Goal: Transaction & Acquisition: Purchase product/service

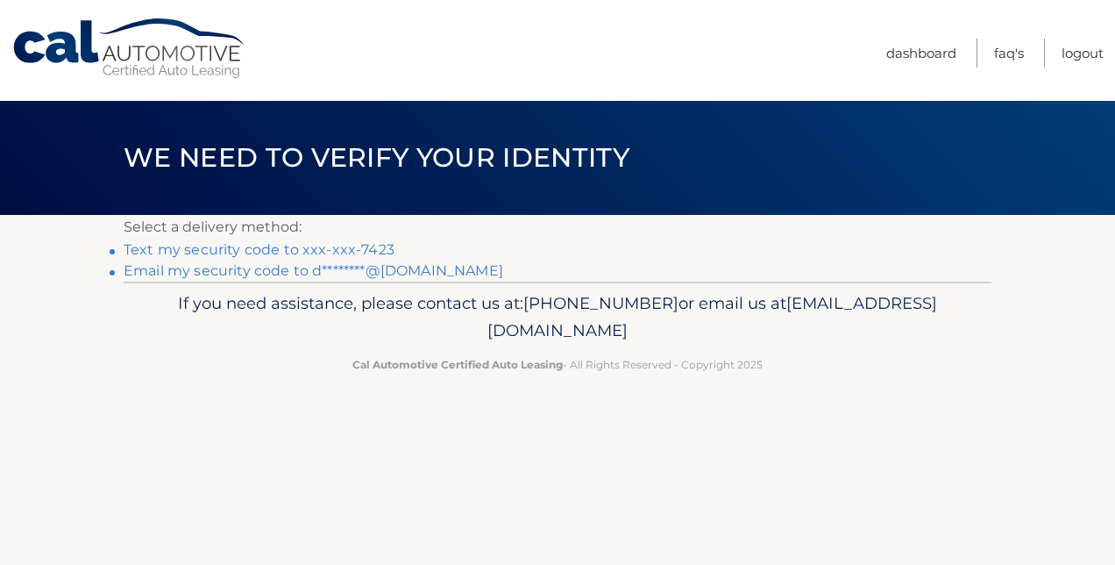
click at [256, 246] on link "Text my security code to xxx-xxx-7423" at bounding box center [259, 249] width 271 height 17
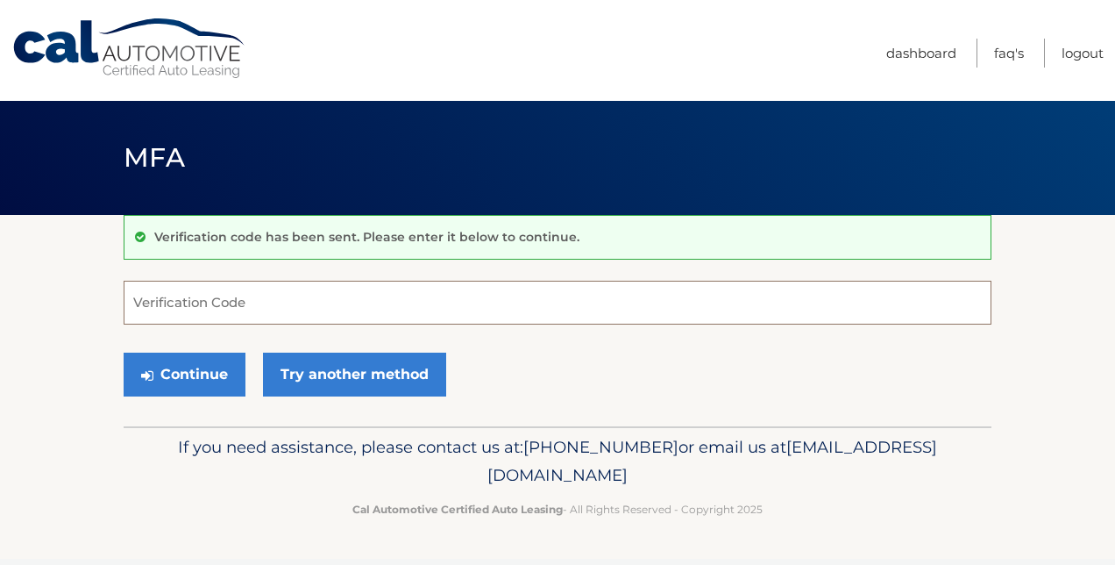
click at [240, 296] on input "Verification Code" at bounding box center [558, 303] width 868 height 44
click at [231, 296] on input "Verification Code" at bounding box center [558, 303] width 868 height 44
click at [229, 303] on input "Verification Code" at bounding box center [558, 303] width 868 height 44
click at [242, 309] on input "Verification Code" at bounding box center [558, 303] width 868 height 44
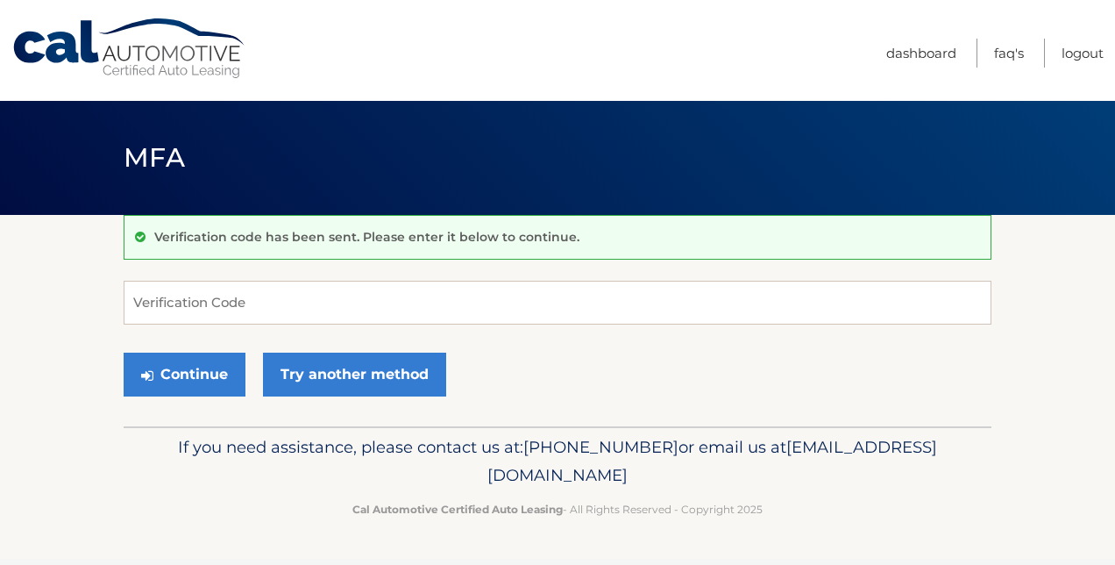
drag, startPoint x: 122, startPoint y: 272, endPoint x: 147, endPoint y: 286, distance: 29.0
click at [122, 272] on section "Verification code has been sent. Please enter it below to continue. Verificatio…" at bounding box center [557, 320] width 1115 height 211
click at [163, 291] on input "Verification Code" at bounding box center [558, 303] width 868 height 44
type input "8"
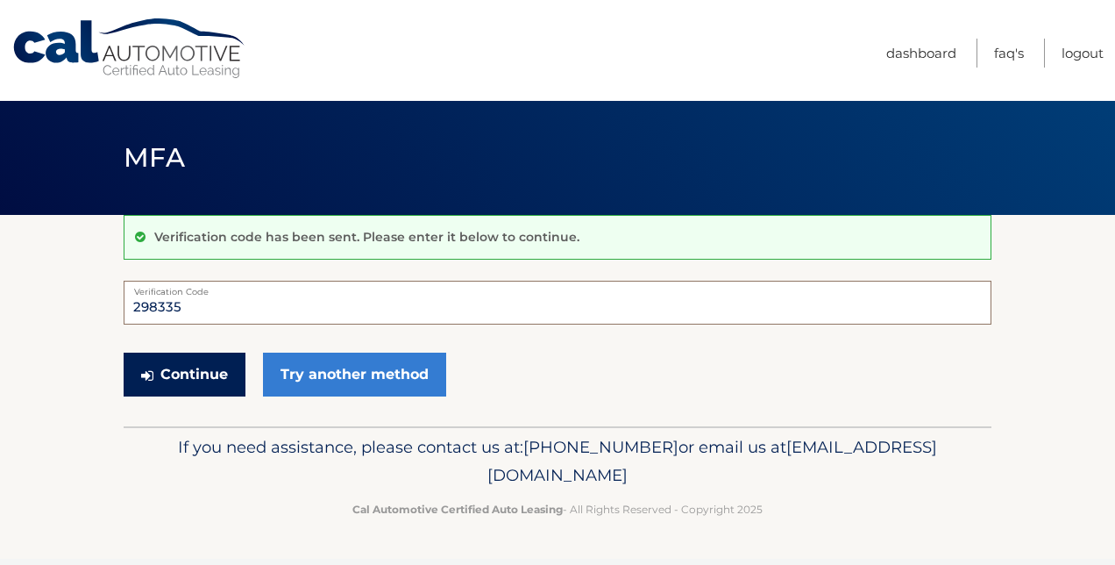
type input "298335"
click at [172, 382] on button "Continue" at bounding box center [185, 375] width 122 height 44
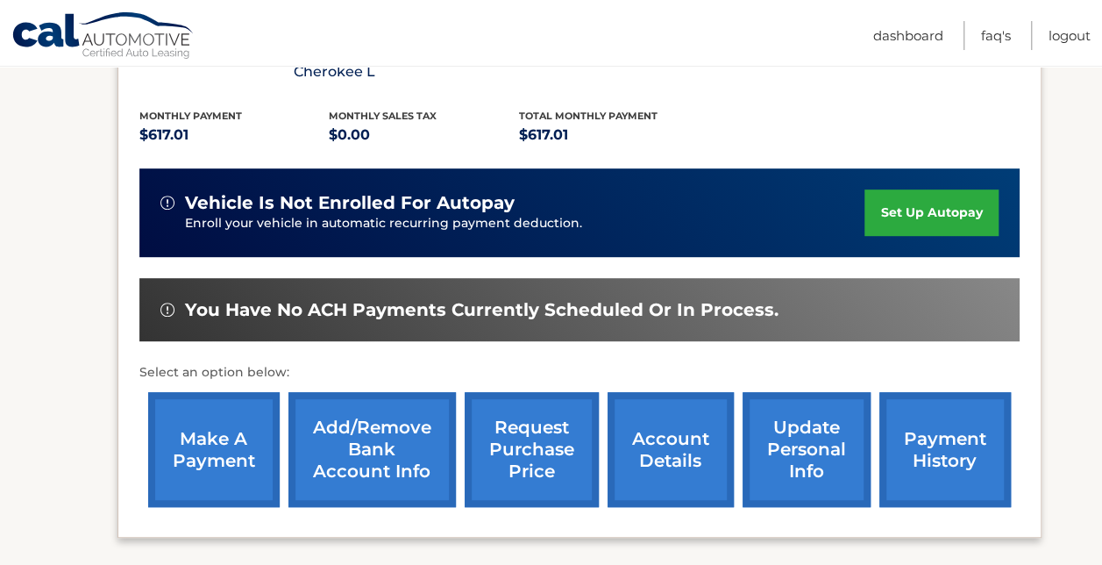
scroll to position [521, 0]
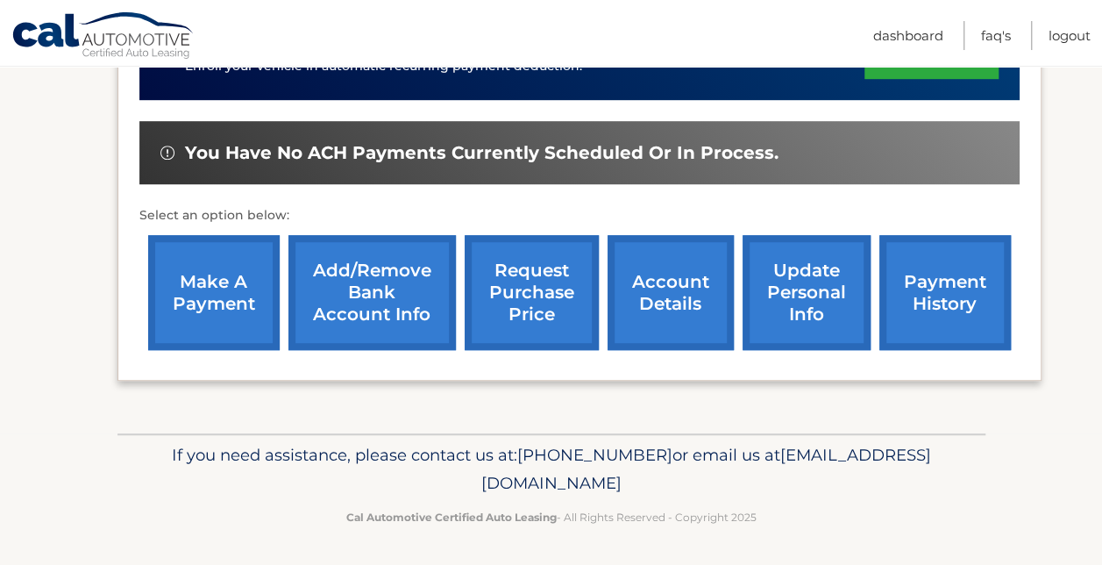
click at [192, 296] on link "make a payment" at bounding box center [214, 292] width 132 height 115
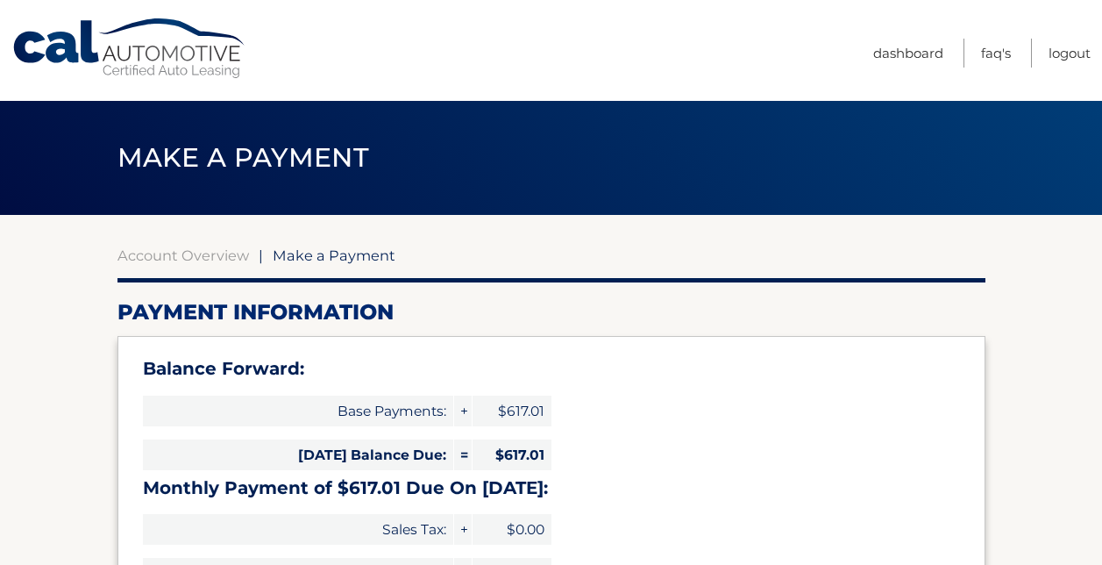
select select "MDU2MTRmOGYtYzkwZi00MzI3LWI4M2UtYjg5ZGE3ODBlNGUz"
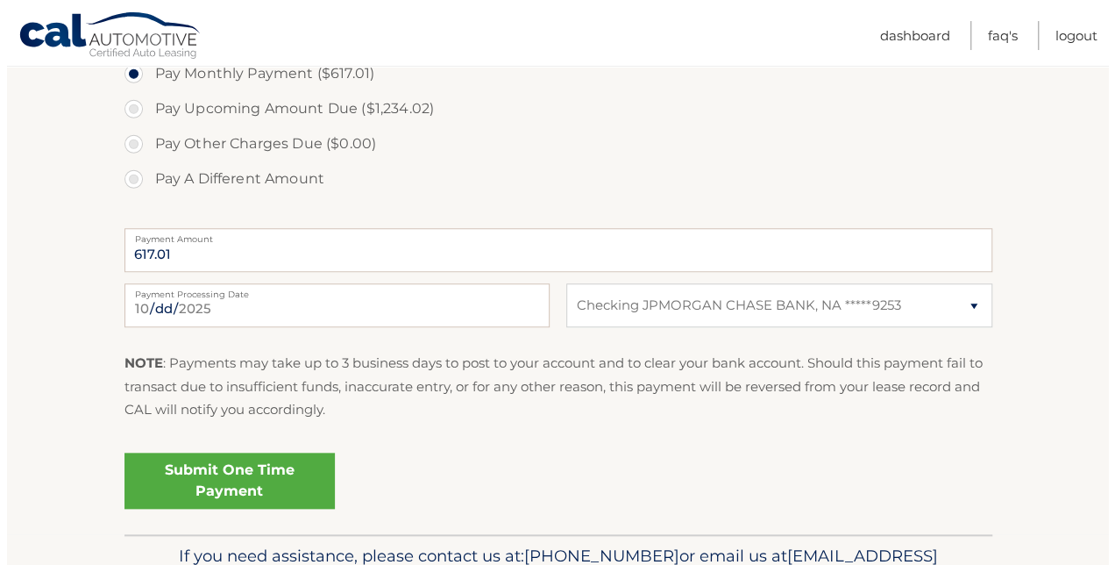
scroll to position [762, 0]
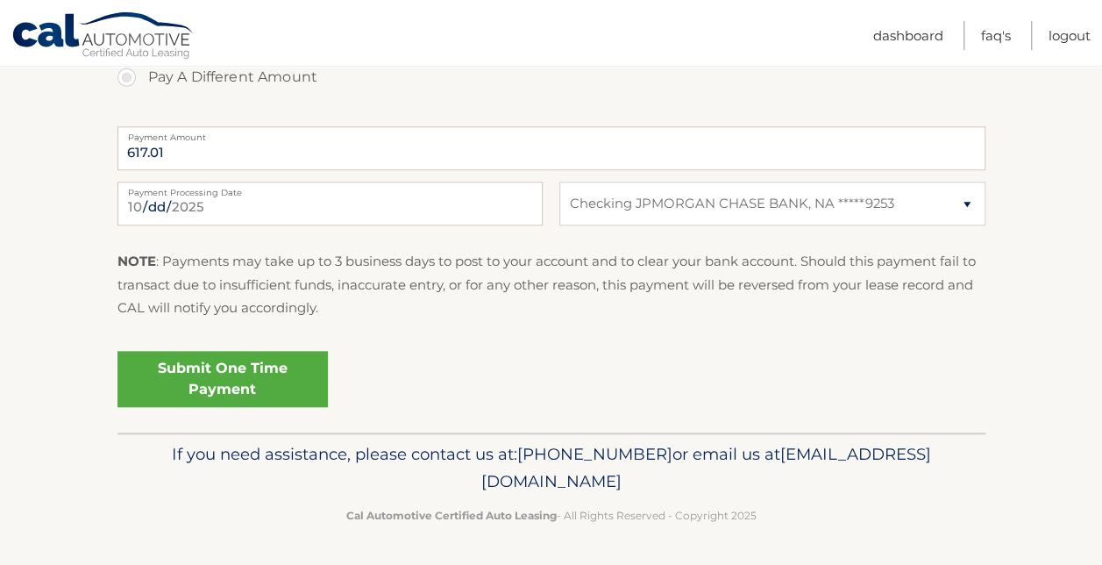
click at [217, 368] on link "Submit One Time Payment" at bounding box center [223, 379] width 210 height 56
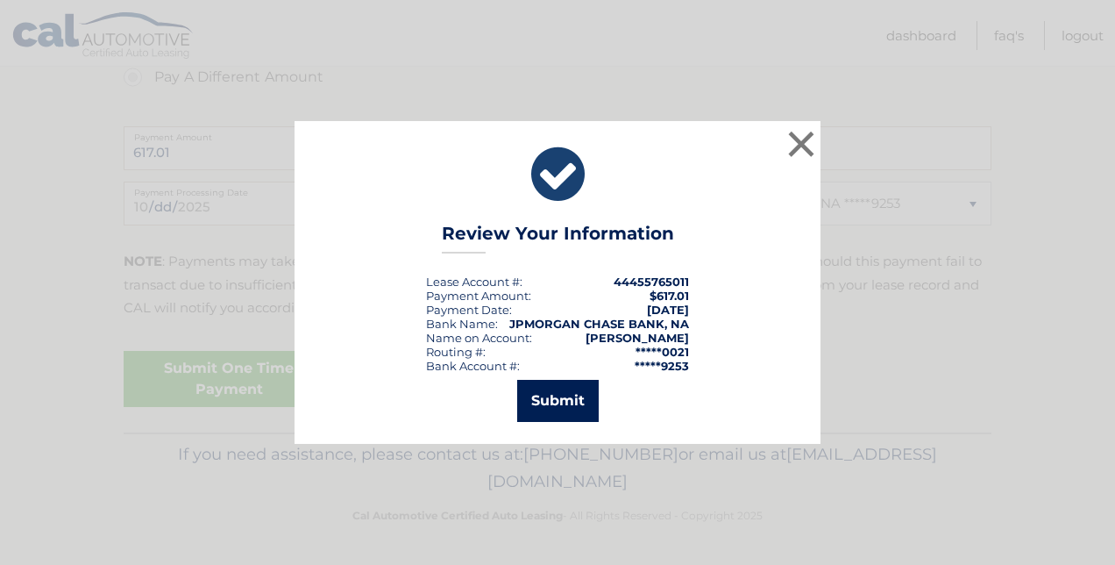
click at [545, 396] on button "Submit" at bounding box center [558, 401] width 82 height 42
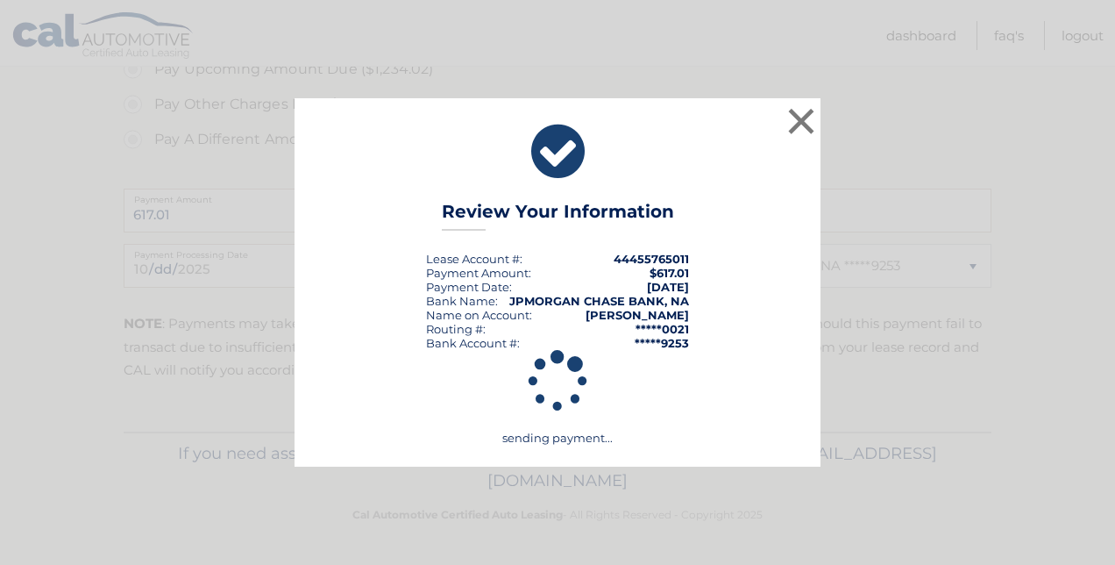
scroll to position [699, 0]
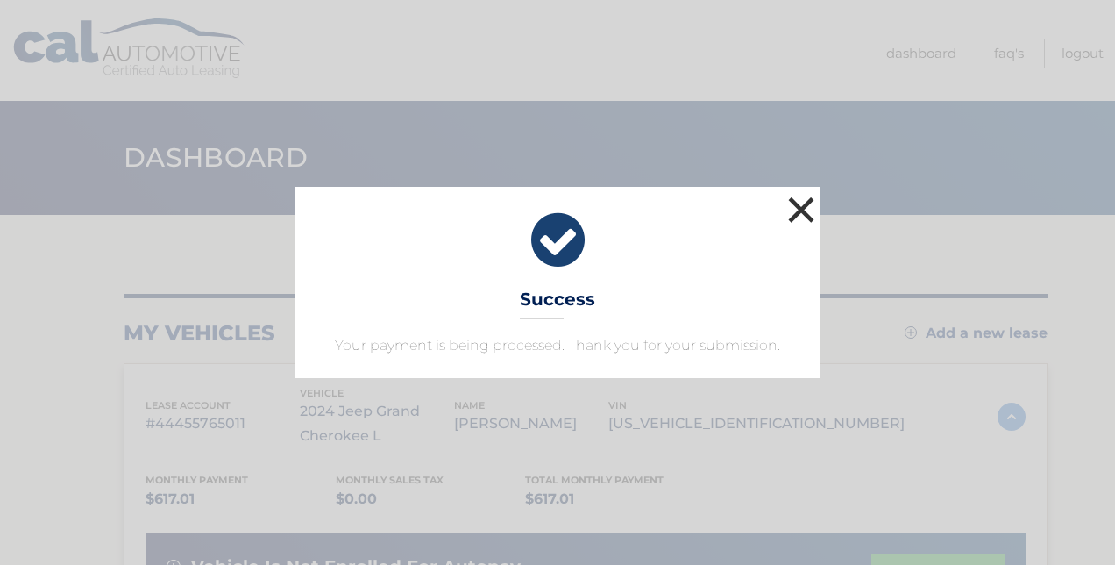
click at [796, 207] on button "×" at bounding box center [801, 209] width 35 height 35
